Goal: Task Accomplishment & Management: Complete application form

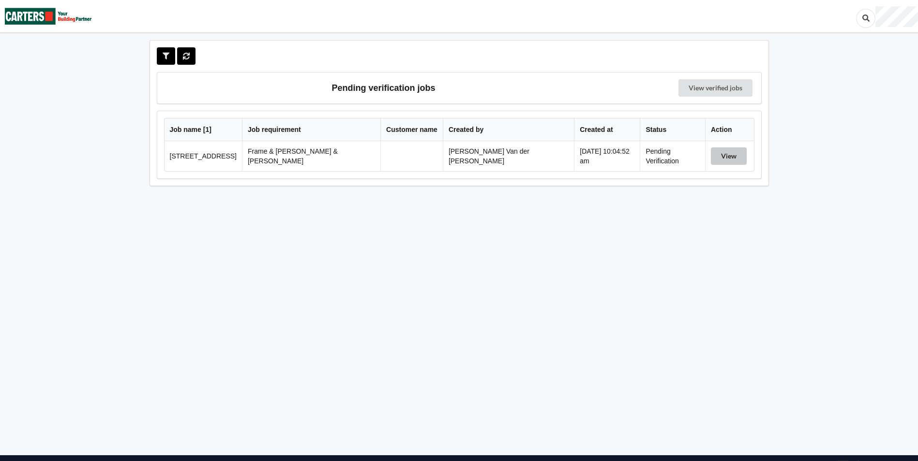
click at [714, 155] on button "View" at bounding box center [729, 156] width 36 height 17
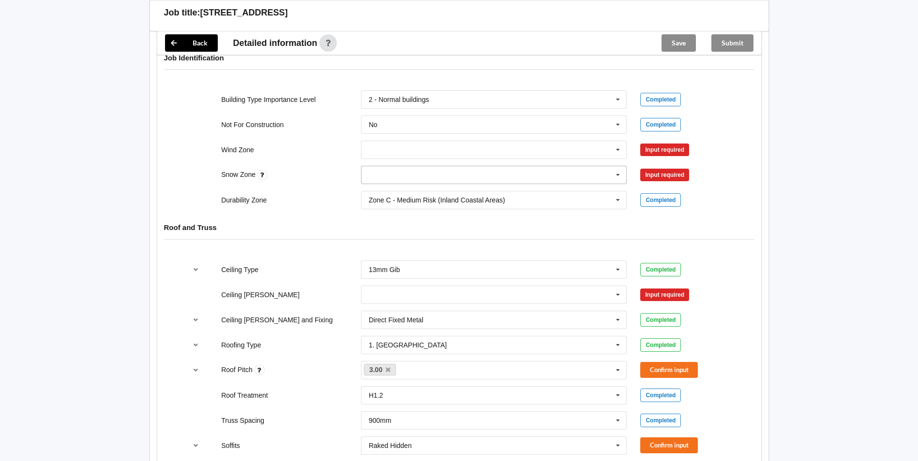
scroll to position [435, 0]
click at [415, 141] on input "text" at bounding box center [494, 149] width 265 height 17
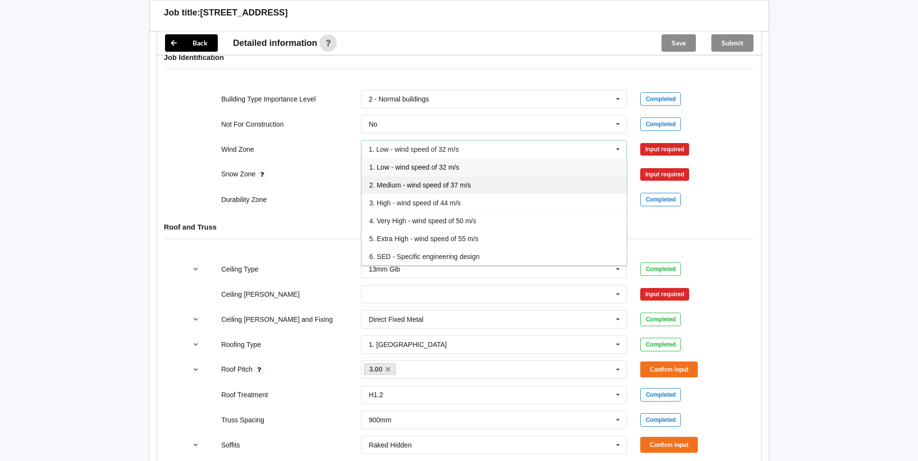
click at [517, 176] on div "2. Medium - wind speed of 37 m/s" at bounding box center [493, 185] width 265 height 18
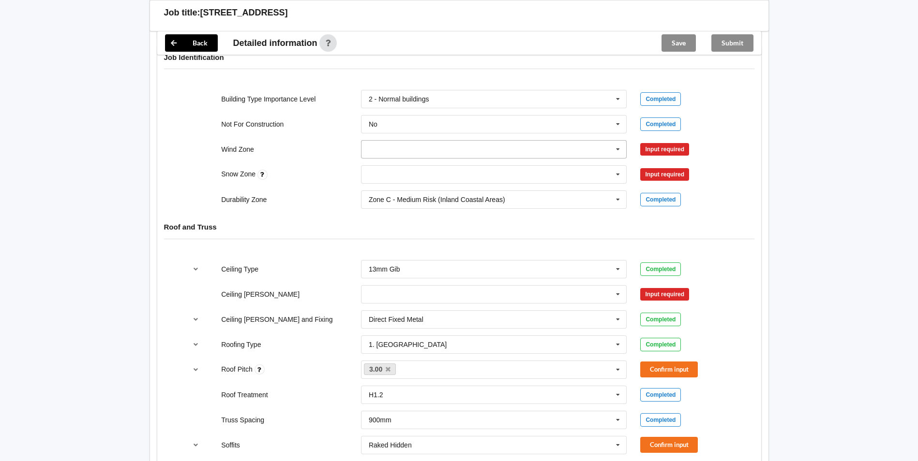
click at [430, 141] on input "text" at bounding box center [494, 149] width 265 height 17
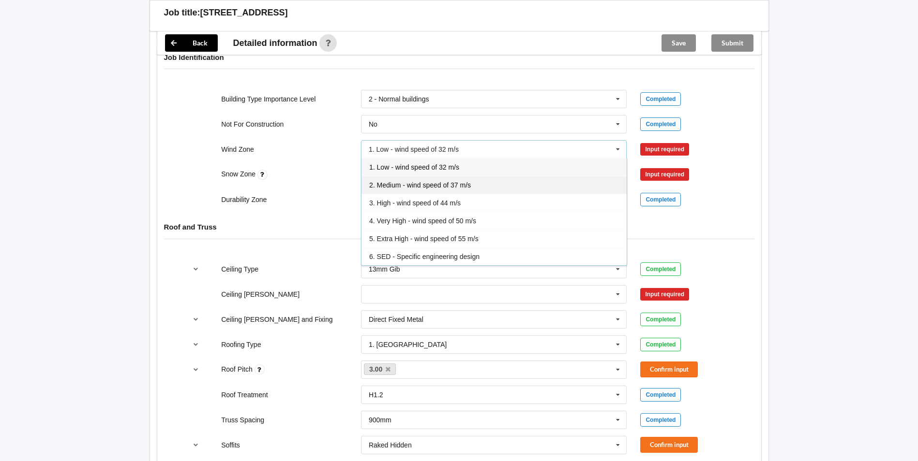
click at [478, 176] on div "2. Medium - wind speed of 37 m/s" at bounding box center [493, 185] width 265 height 18
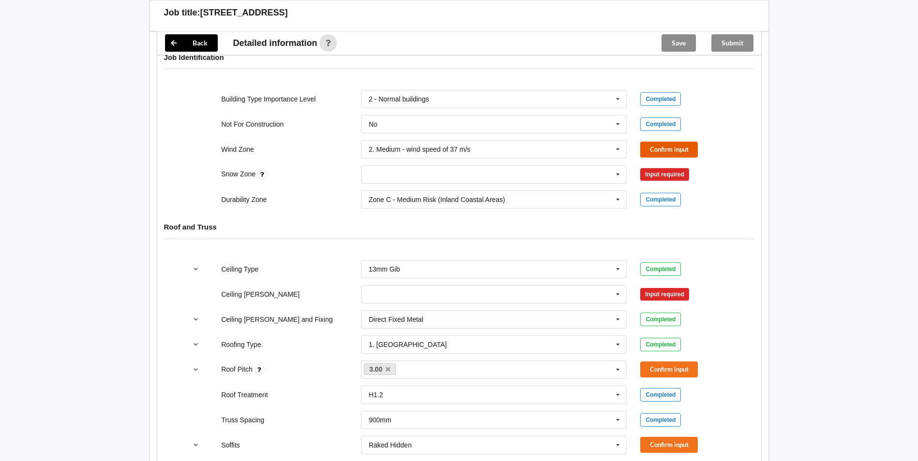
click at [680, 142] on button "Confirm input" at bounding box center [669, 150] width 58 height 16
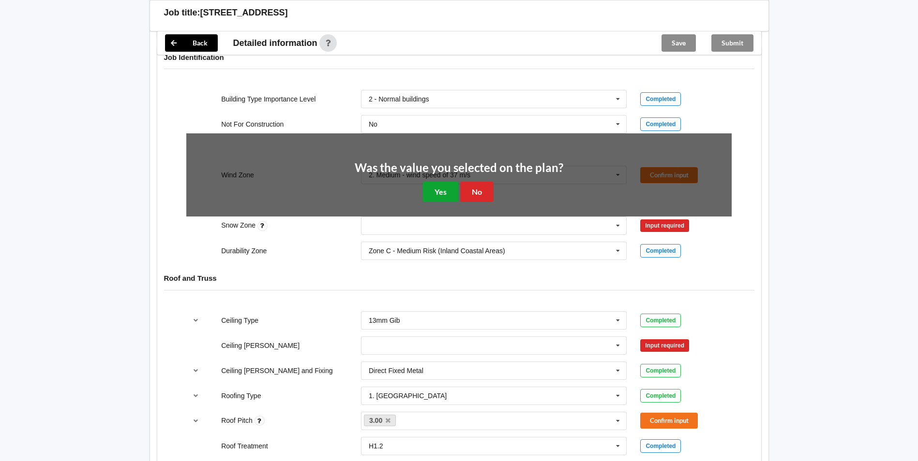
click at [442, 182] on button "Yes" at bounding box center [440, 192] width 35 height 20
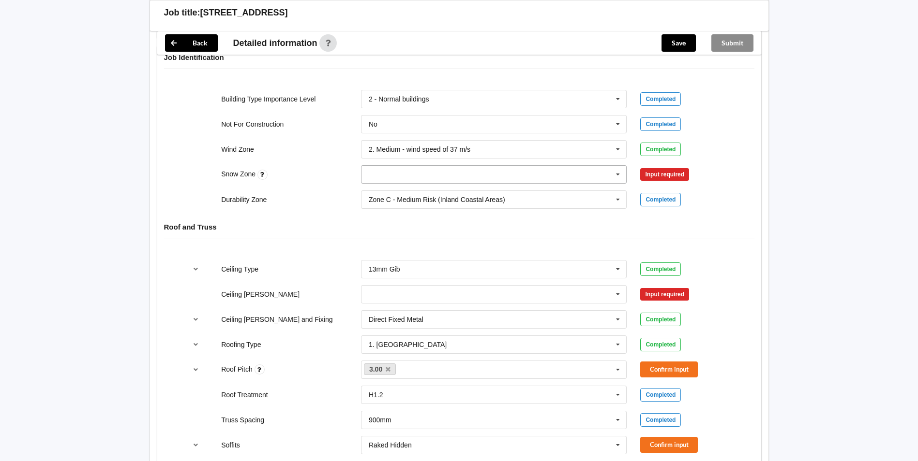
click at [422, 166] on input "text" at bounding box center [494, 174] width 265 height 17
click at [408, 183] on div "N0" at bounding box center [493, 192] width 265 height 18
click at [656, 167] on button "Confirm input" at bounding box center [669, 175] width 58 height 16
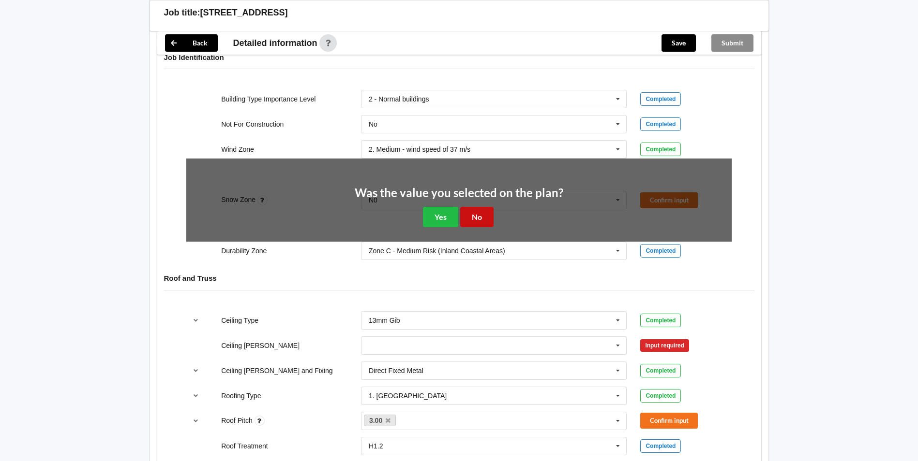
click at [474, 207] on button "No" at bounding box center [476, 217] width 33 height 20
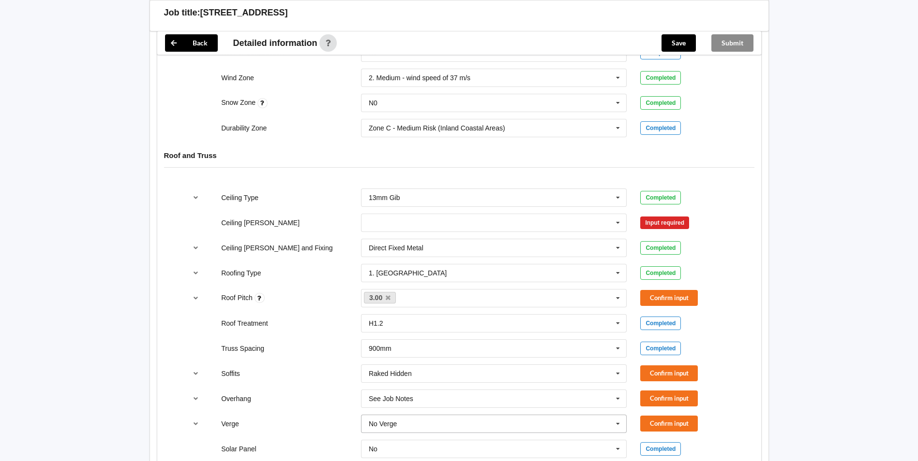
scroll to position [580, 0]
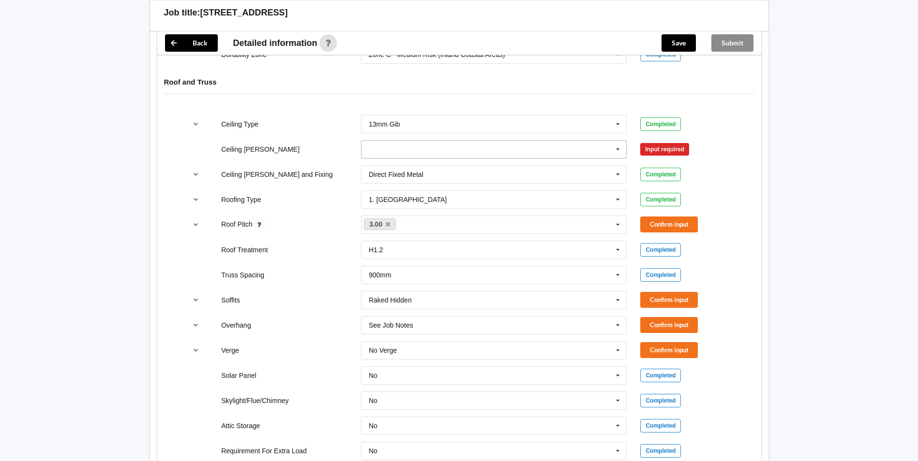
click at [386, 141] on input "text" at bounding box center [494, 149] width 265 height 17
click at [419, 194] on div "600mm" at bounding box center [493, 203] width 265 height 18
click at [658, 141] on button "Confirm input" at bounding box center [669, 149] width 58 height 16
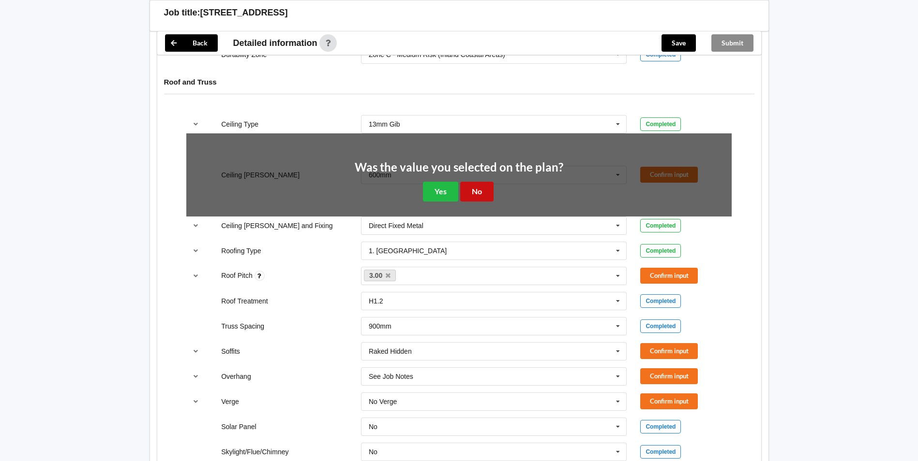
click at [487, 182] on button "No" at bounding box center [476, 192] width 33 height 20
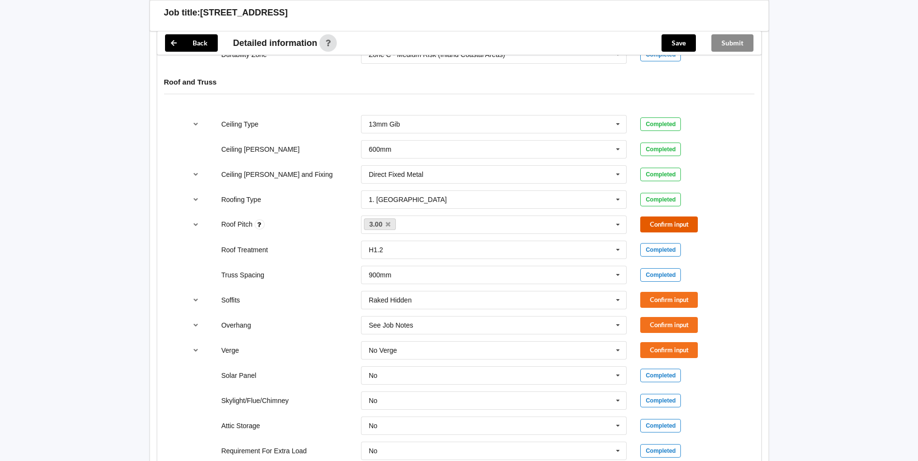
click at [670, 217] on button "Confirm input" at bounding box center [669, 225] width 58 height 16
click at [658, 292] on button "Confirm input" at bounding box center [669, 300] width 58 height 16
click at [660, 317] on button "Confirm input" at bounding box center [669, 325] width 58 height 16
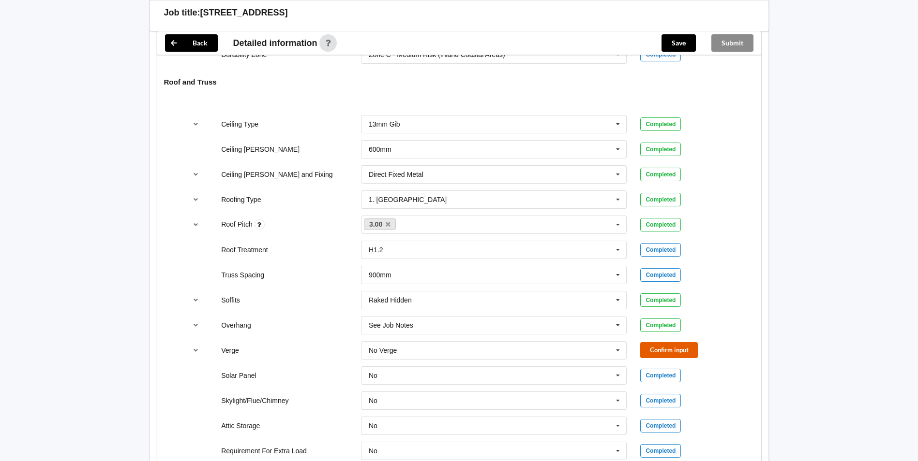
click at [662, 342] on button "Confirm input" at bounding box center [669, 350] width 58 height 16
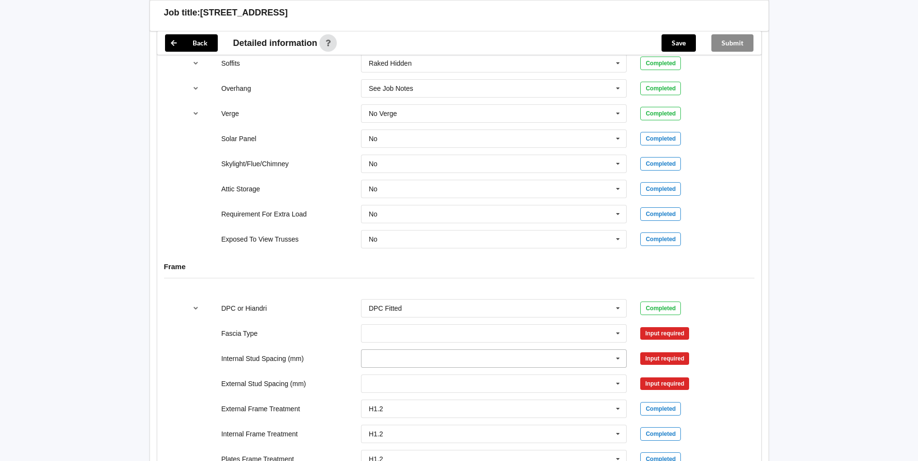
scroll to position [871, 0]
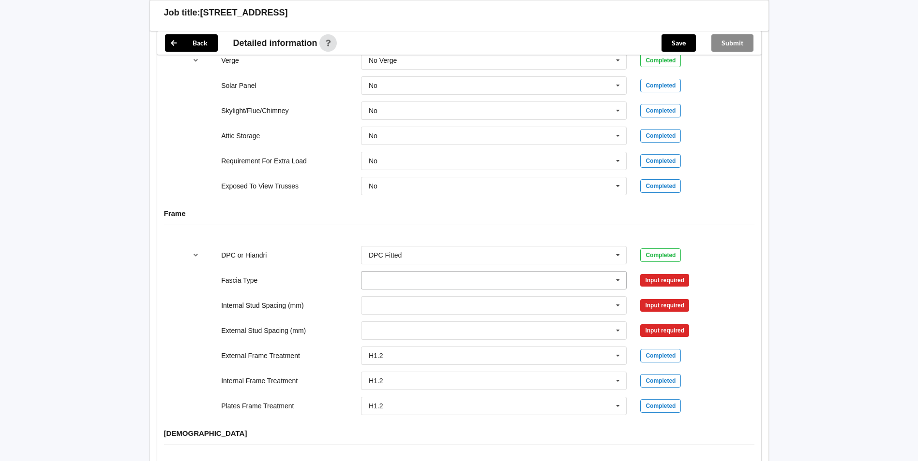
click at [377, 272] on input "text" at bounding box center [494, 280] width 265 height 17
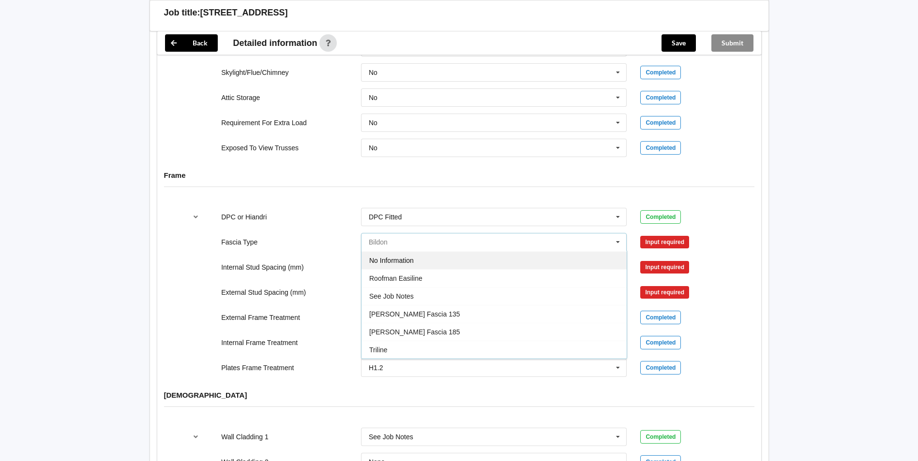
scroll to position [967, 0]
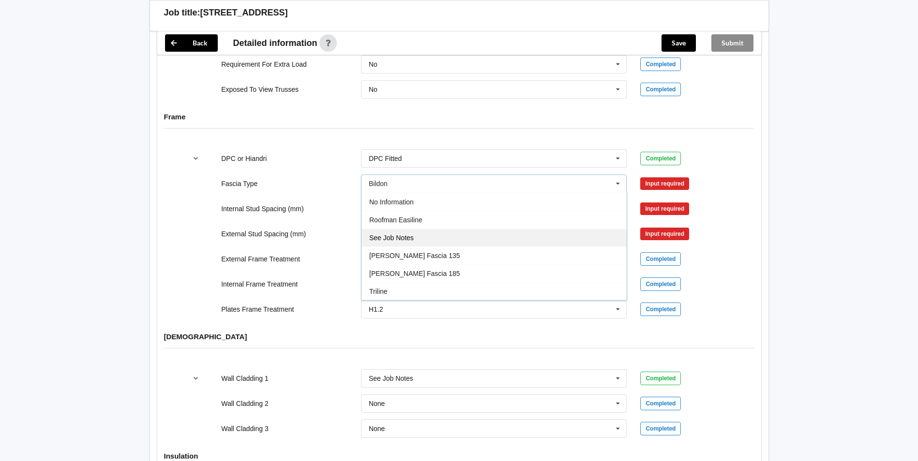
click at [402, 234] on span "See Job Notes" at bounding box center [391, 238] width 44 height 8
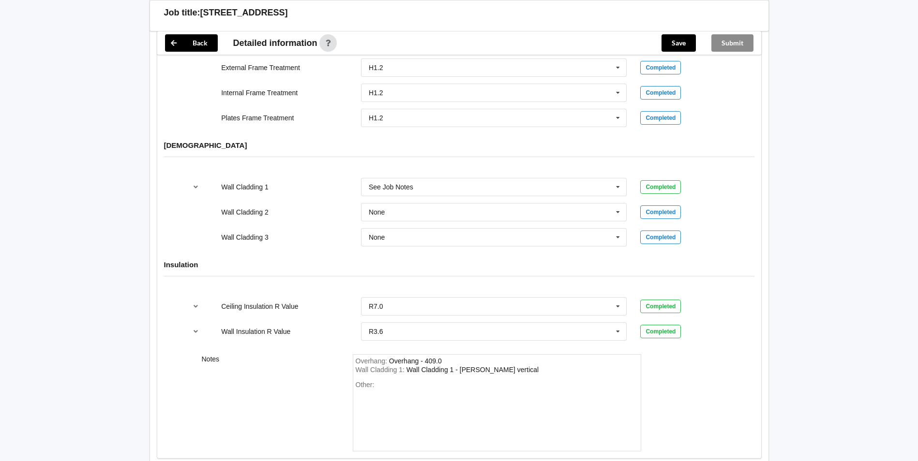
scroll to position [1161, 0]
click at [408, 379] on div "Other:" at bounding box center [497, 413] width 282 height 68
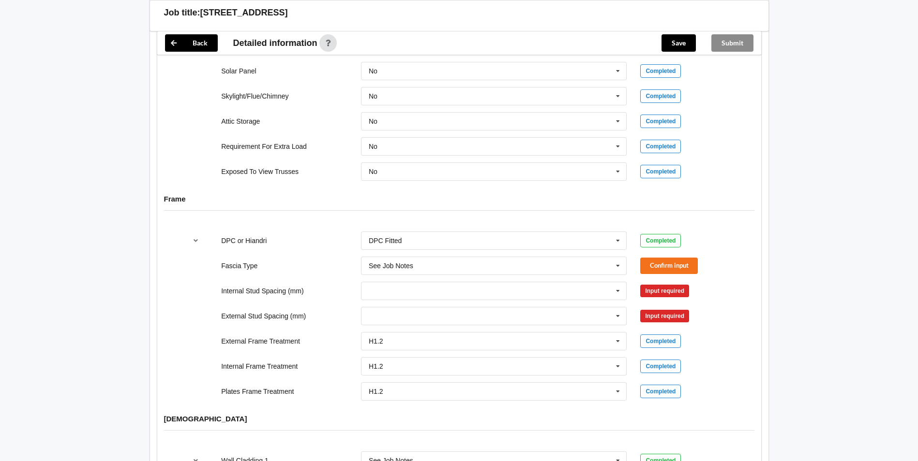
scroll to position [871, 0]
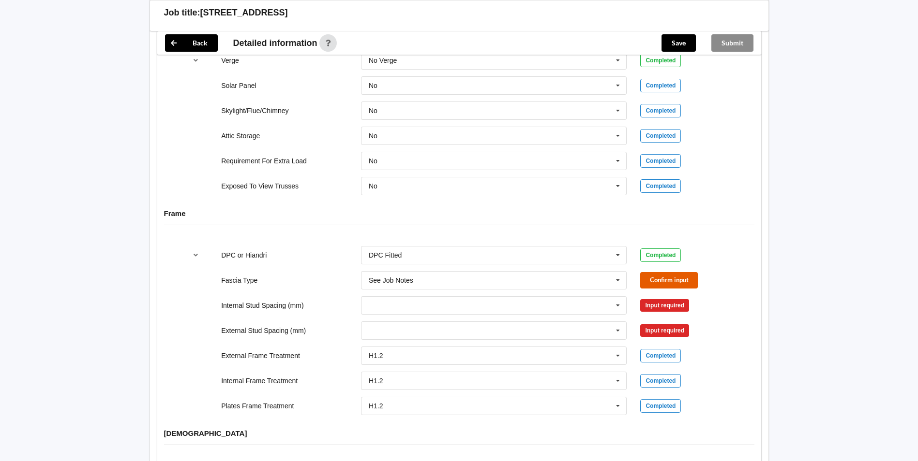
click at [652, 272] on button "Confirm input" at bounding box center [669, 280] width 58 height 16
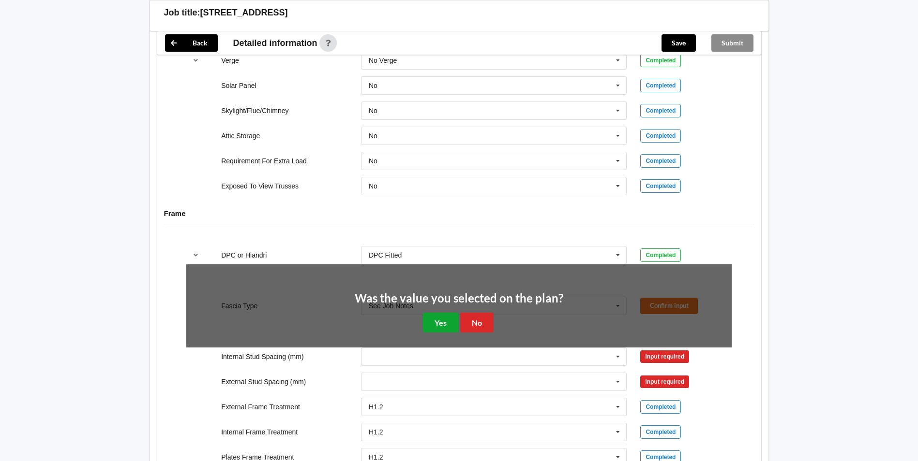
click at [447, 313] on button "Yes" at bounding box center [440, 323] width 35 height 20
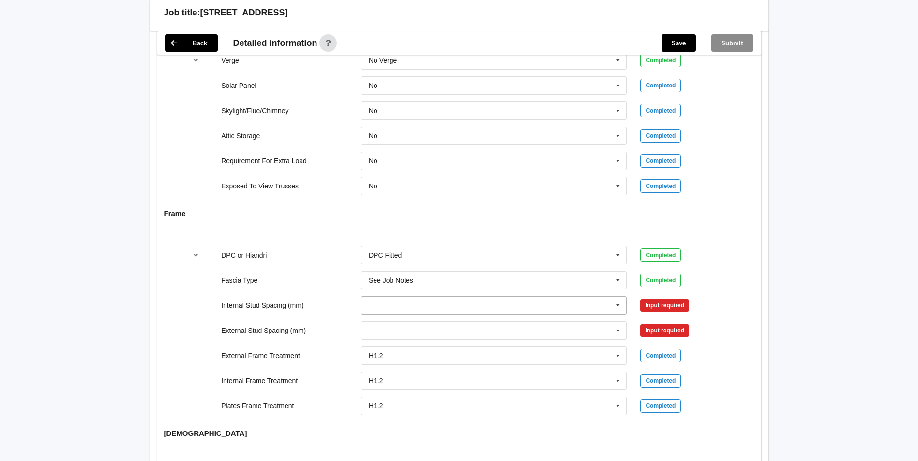
click at [365, 297] on input "text" at bounding box center [494, 305] width 265 height 17
click at [378, 356] on span "450" at bounding box center [374, 360] width 11 height 8
click at [377, 322] on input "text" at bounding box center [494, 330] width 265 height 17
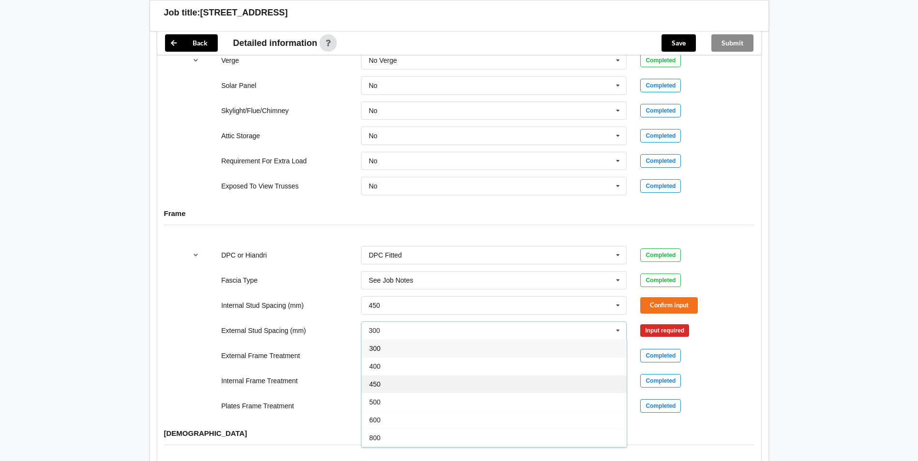
click at [394, 375] on div "450" at bounding box center [493, 384] width 265 height 18
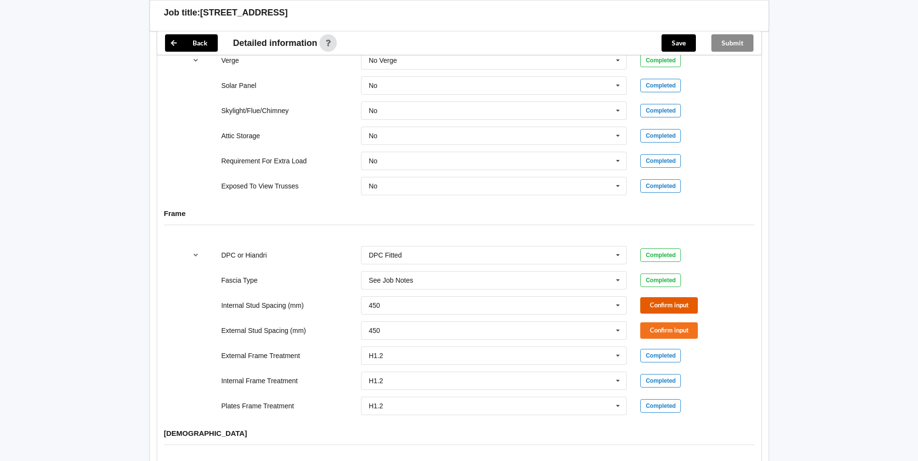
click at [660, 297] on button "Confirm input" at bounding box center [669, 305] width 58 height 16
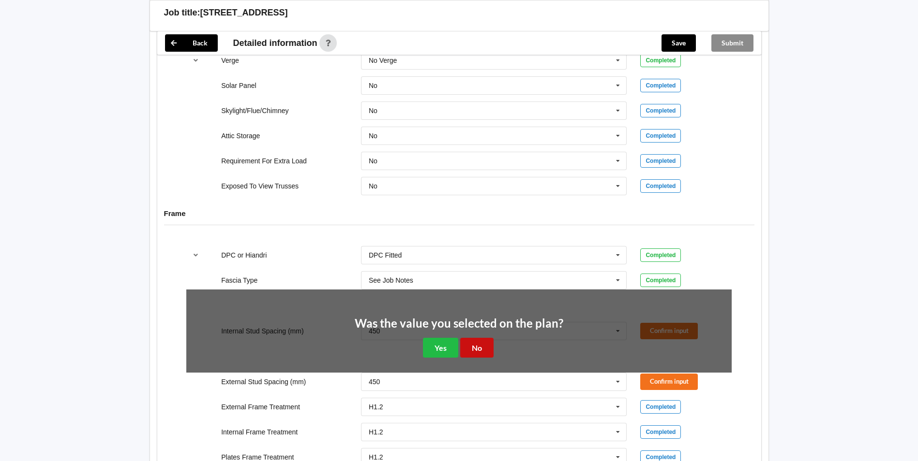
click at [470, 338] on button "No" at bounding box center [476, 348] width 33 height 20
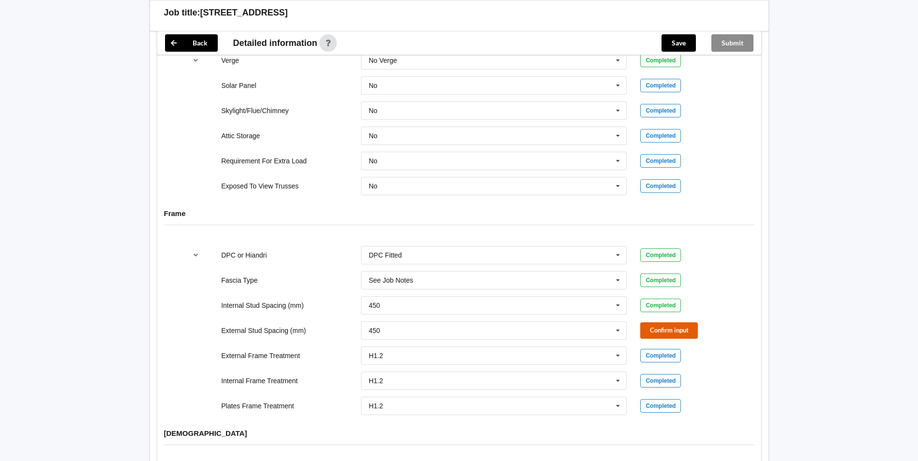
click at [681, 323] on button "Confirm input" at bounding box center [669, 331] width 58 height 16
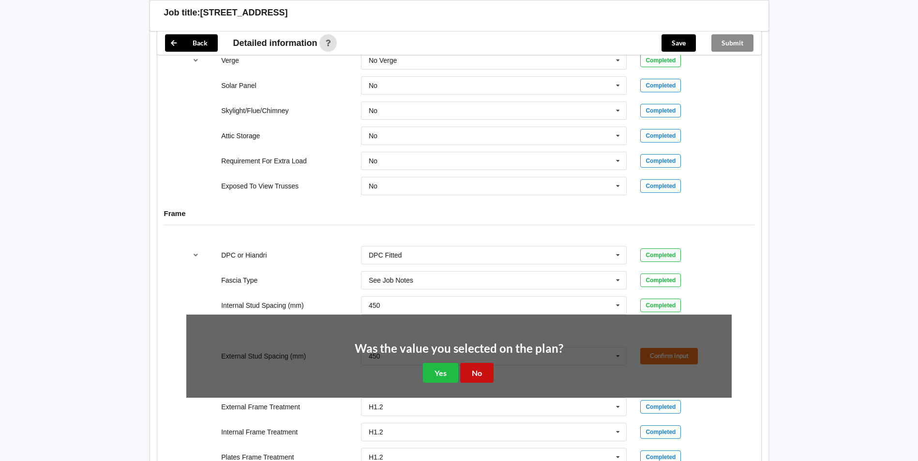
click at [476, 363] on button "No" at bounding box center [476, 373] width 33 height 20
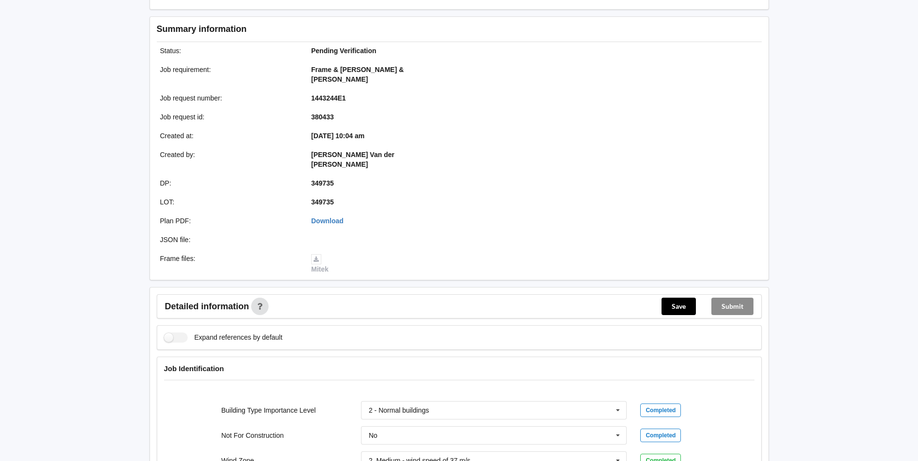
scroll to position [0, 0]
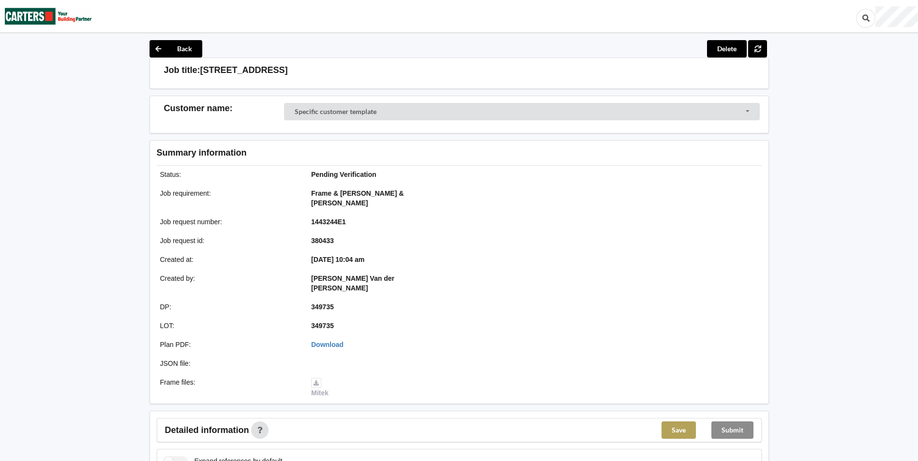
click at [668, 422] on button "Save" at bounding box center [678, 430] width 34 height 17
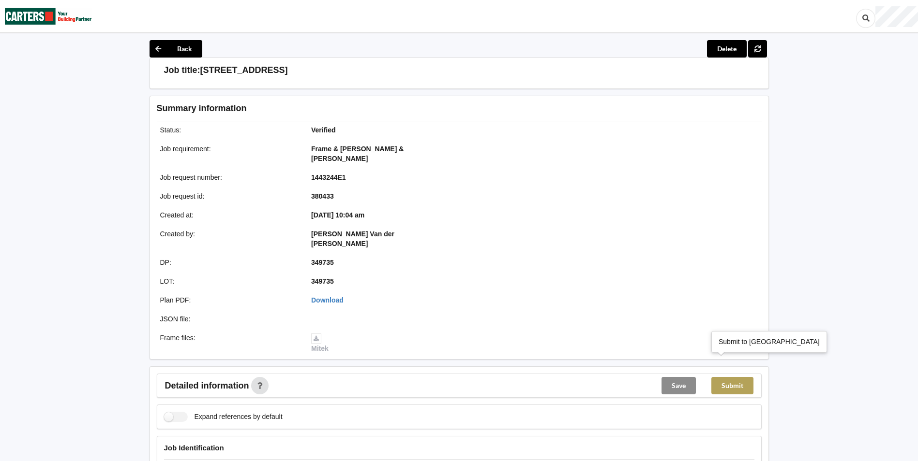
click at [728, 377] on button "Submit" at bounding box center [732, 385] width 42 height 17
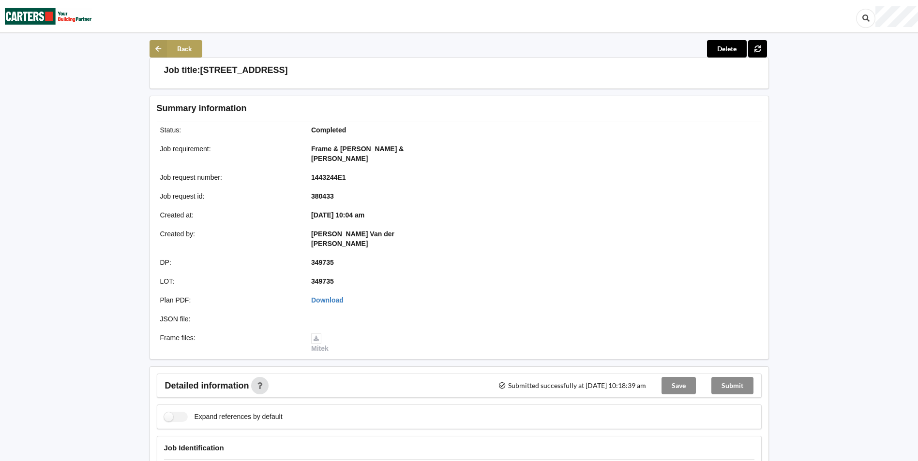
click at [161, 51] on icon at bounding box center [157, 48] width 17 height 17
